Goal: Task Accomplishment & Management: Manage account settings

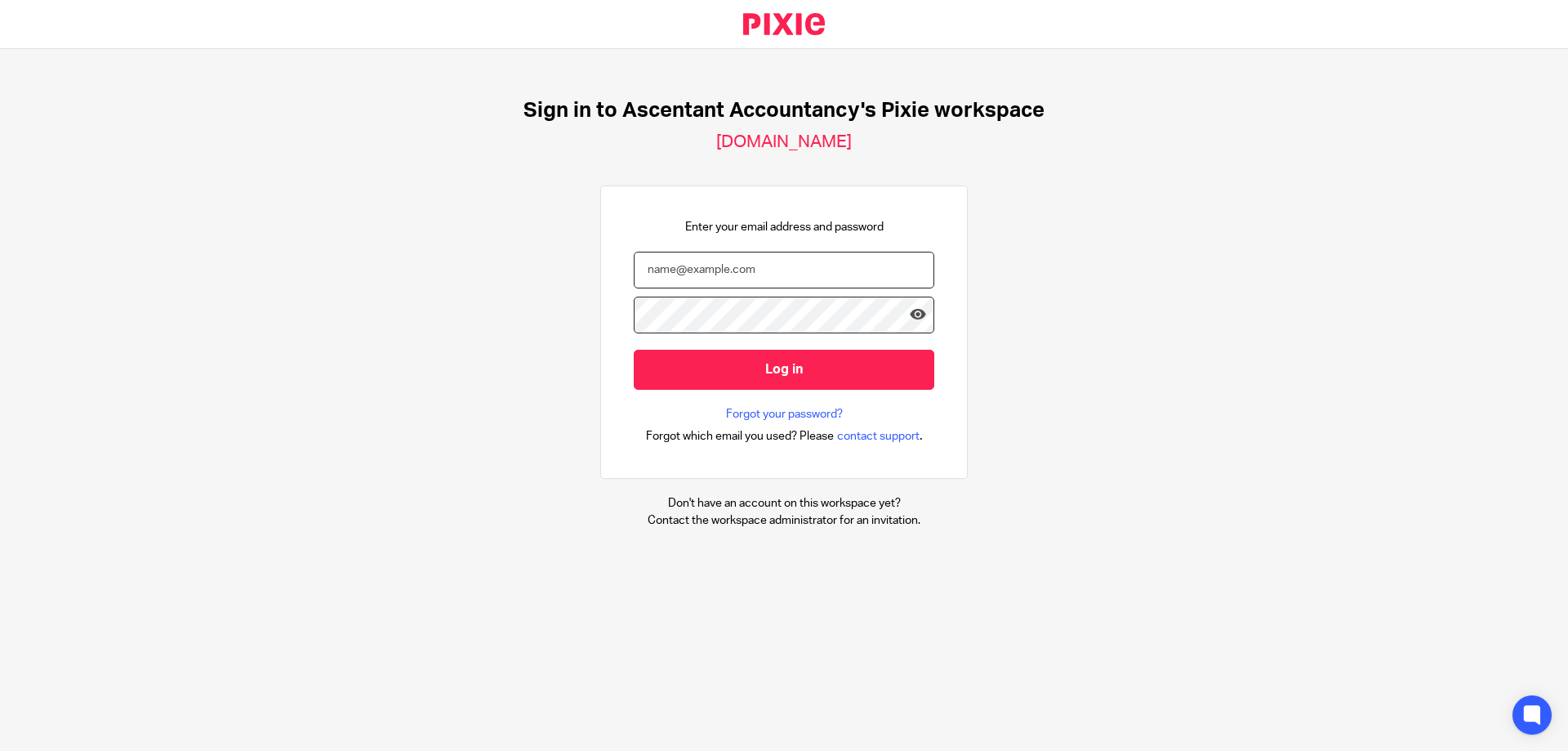
click at [785, 265] on input "email" at bounding box center [783, 269] width 300 height 37
type input "[PERSON_NAME][EMAIL_ADDRESS][PERSON_NAME][DOMAIN_NAME]"
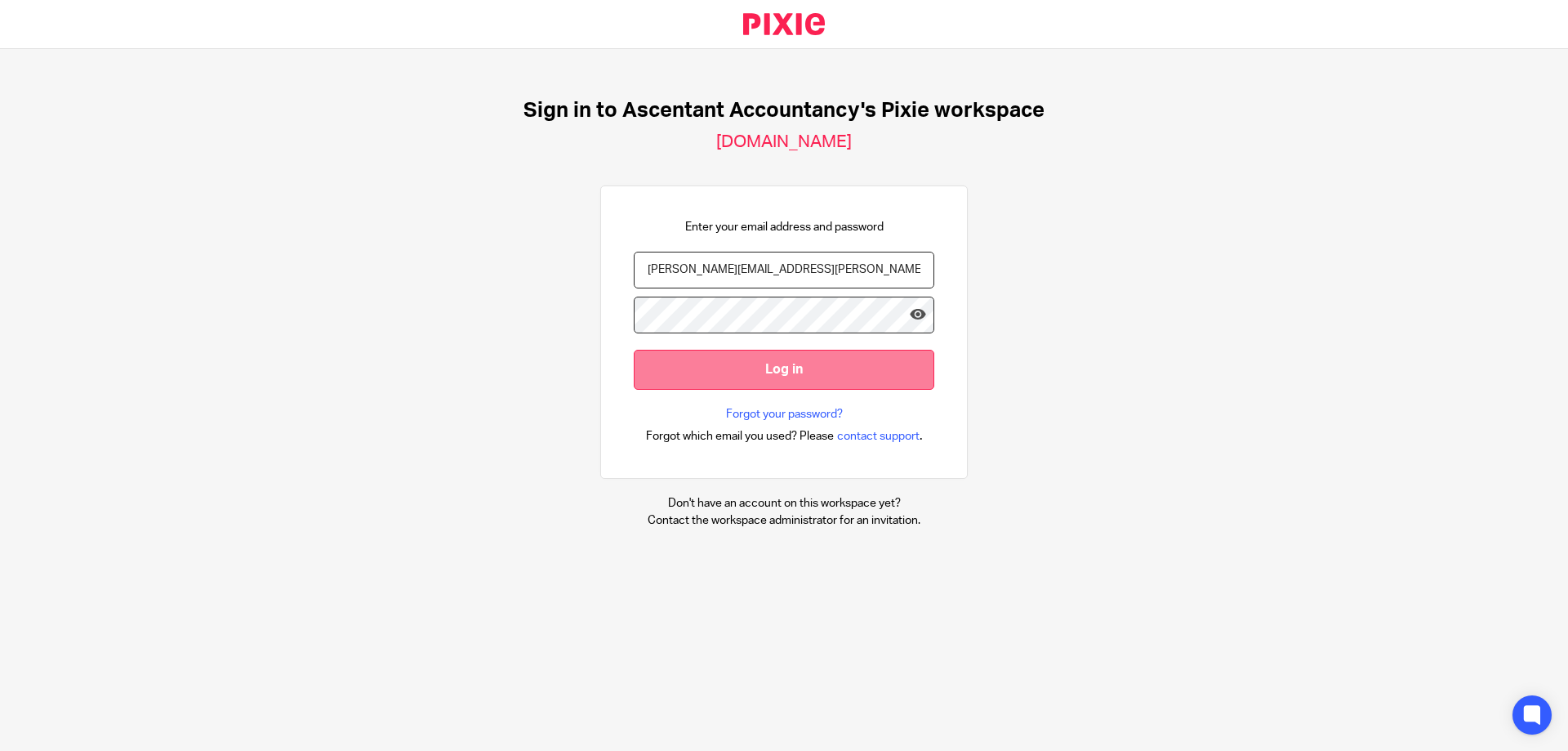
click at [763, 366] on input "Log in" at bounding box center [783, 370] width 300 height 40
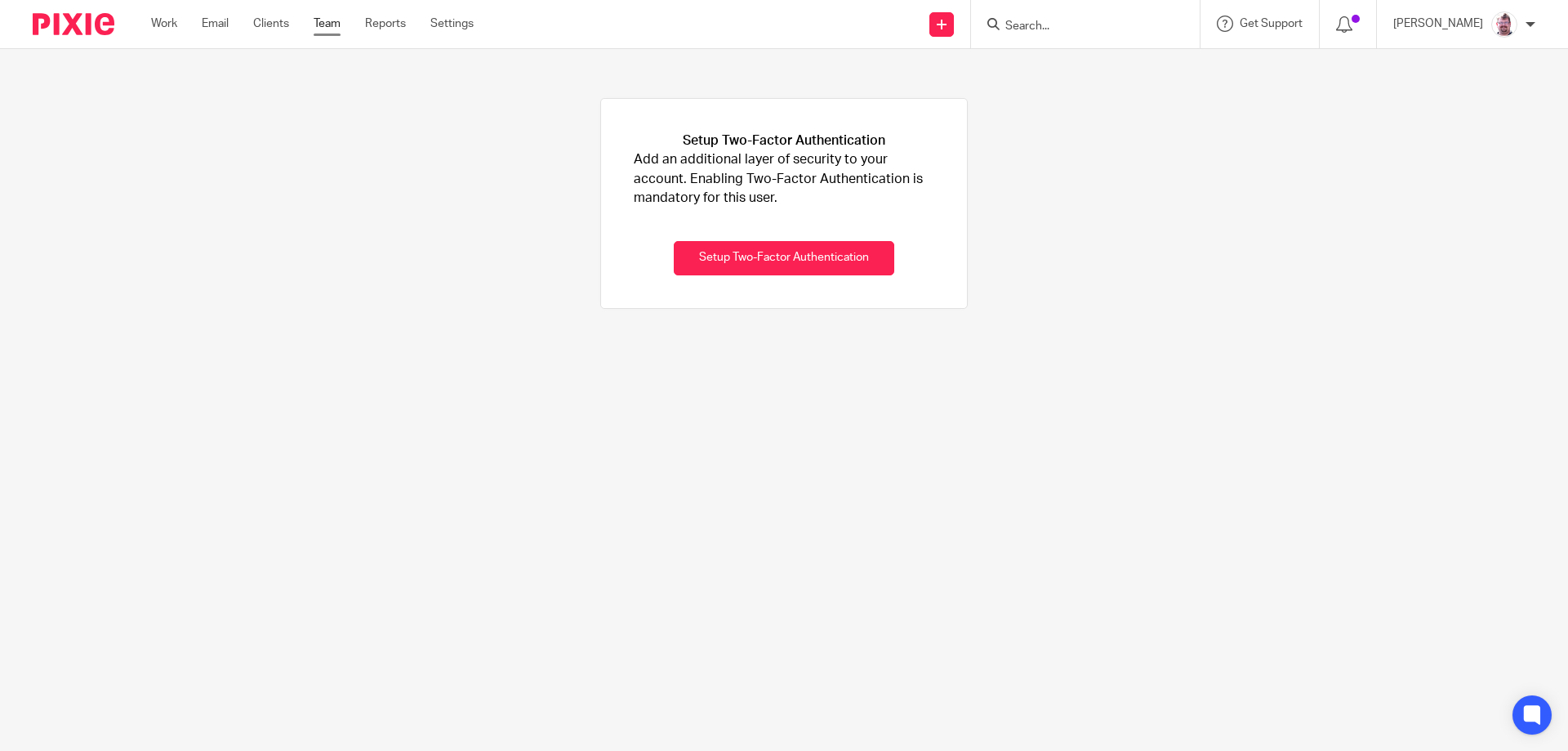
click at [331, 26] on link "Team" at bounding box center [327, 23] width 27 height 16
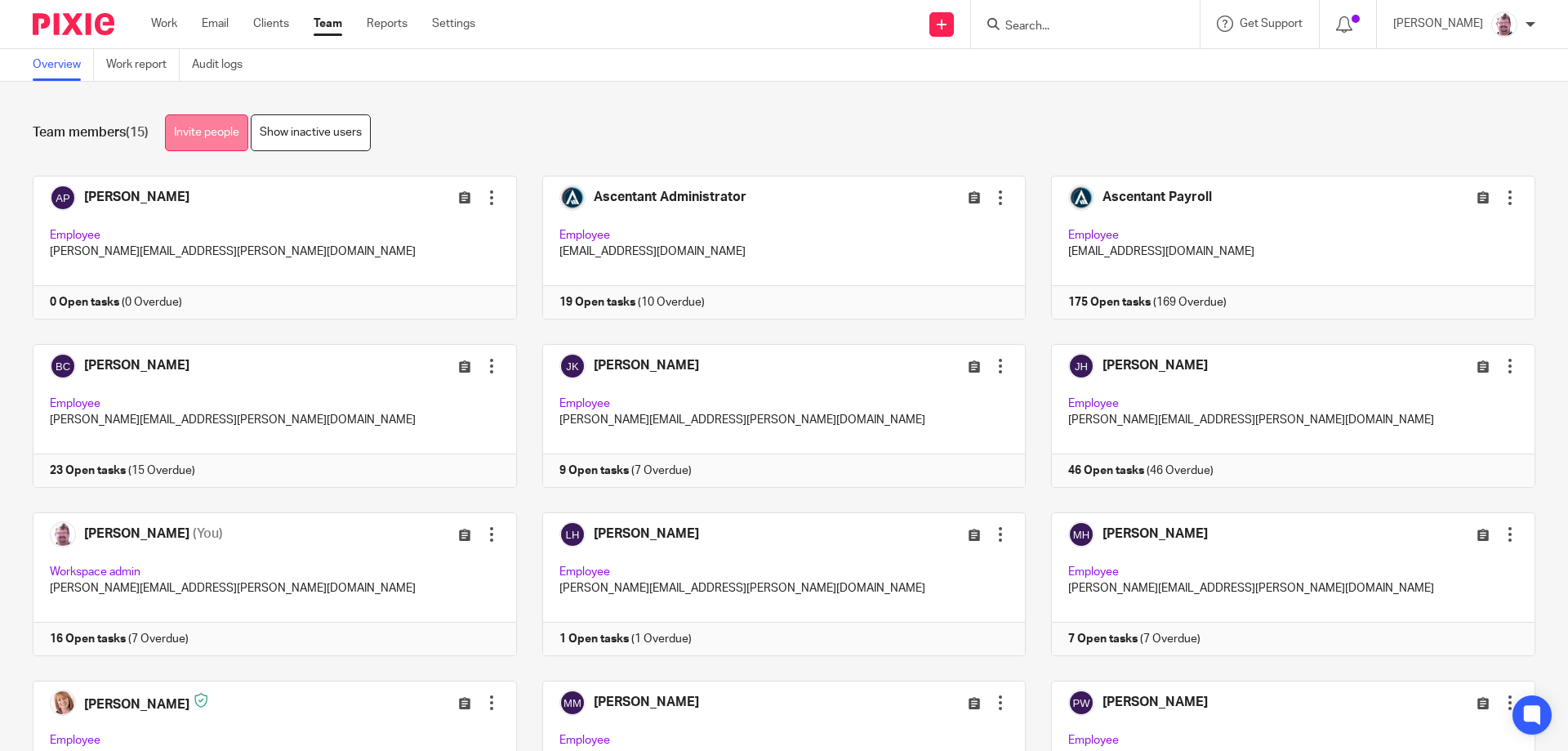
click at [201, 129] on link "Invite people" at bounding box center [207, 132] width 83 height 37
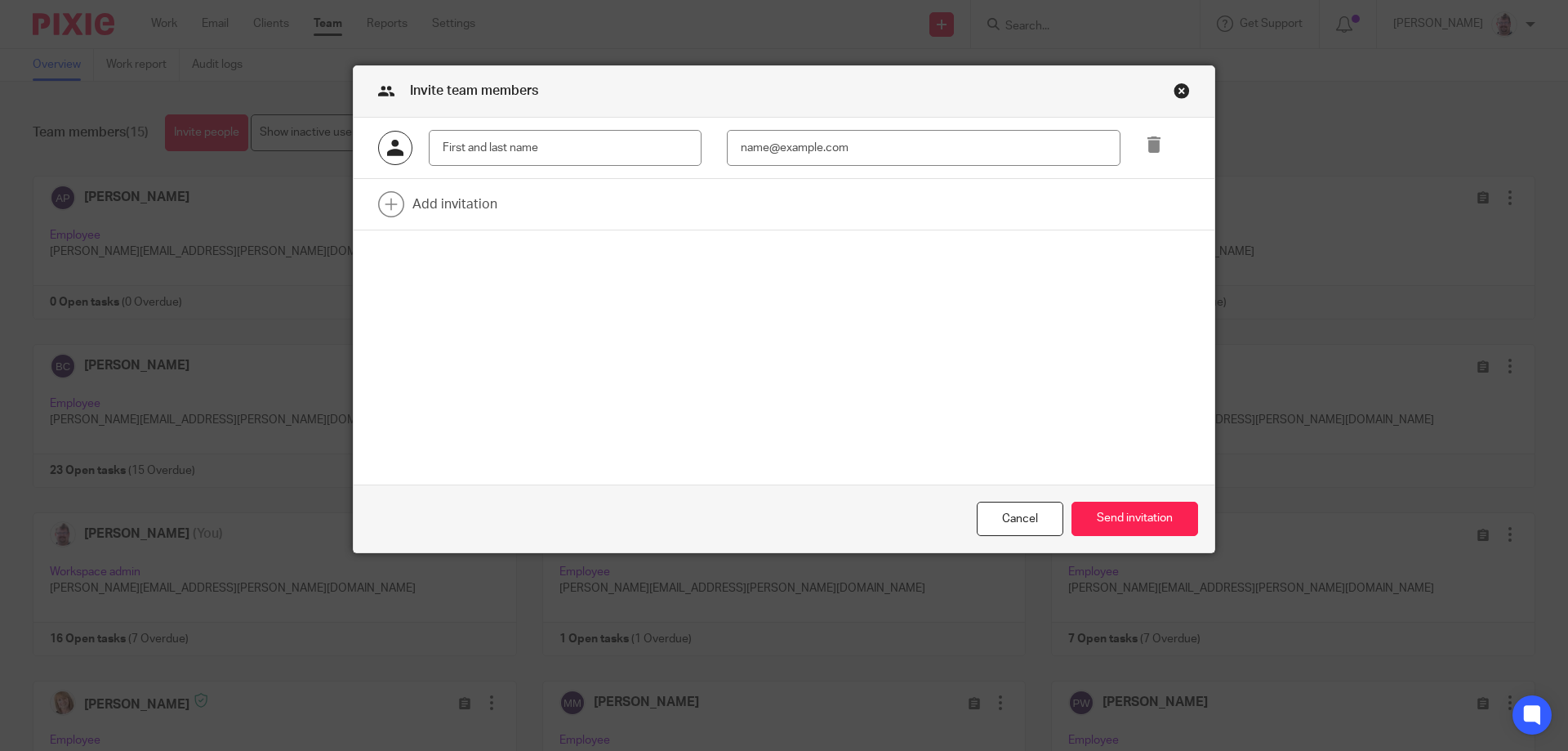
click at [506, 146] on input "text" at bounding box center [565, 148] width 272 height 37
type input "Kim Ross"
click at [738, 158] on input "Kimberley.Ross@ascentant.co.uk" at bounding box center [923, 148] width 392 height 37
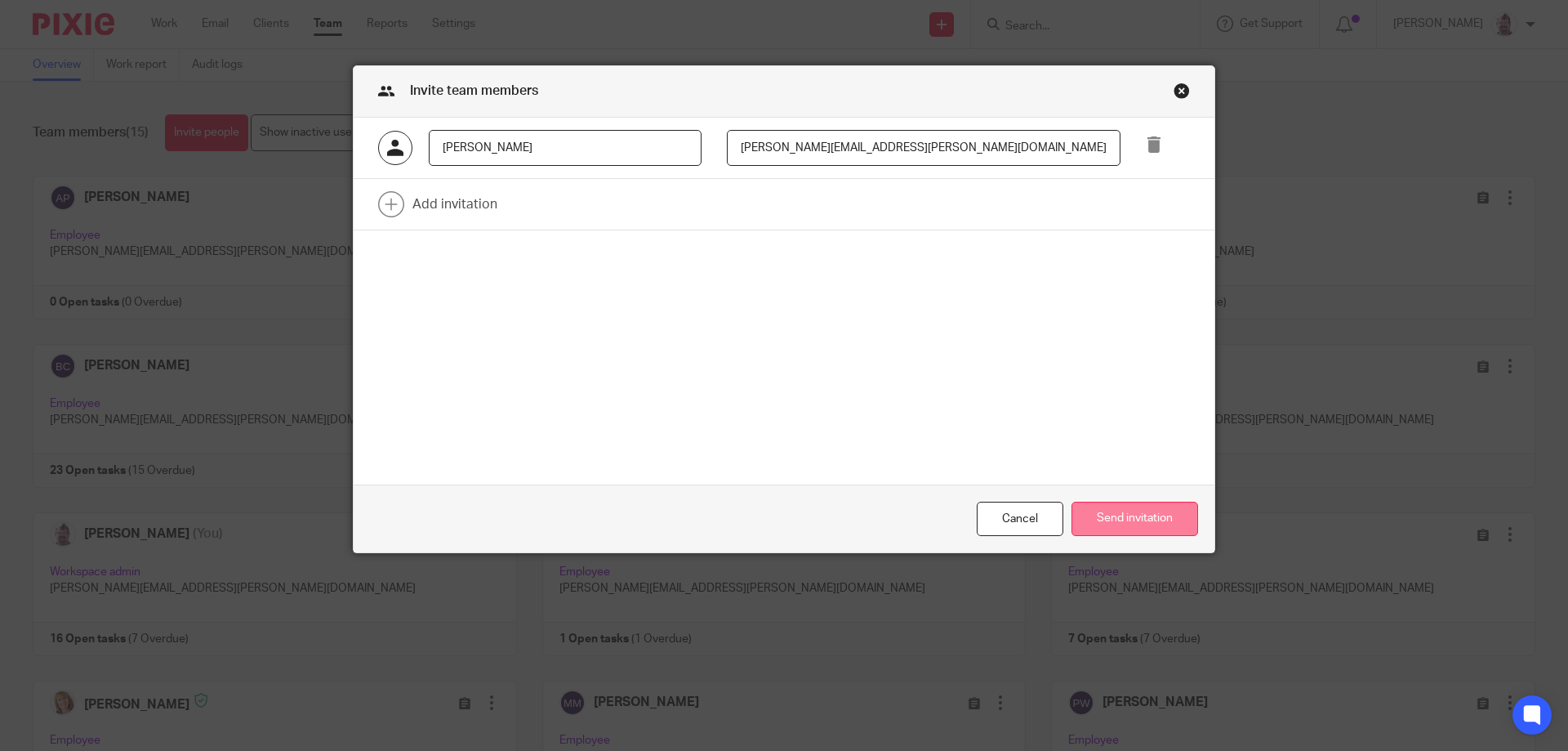
type input "Kimberley.Ross@ascentant.co.uk"
click at [1115, 513] on button "Send invitation" at bounding box center [1135, 519] width 127 height 35
